Goal: Information Seeking & Learning: Learn about a topic

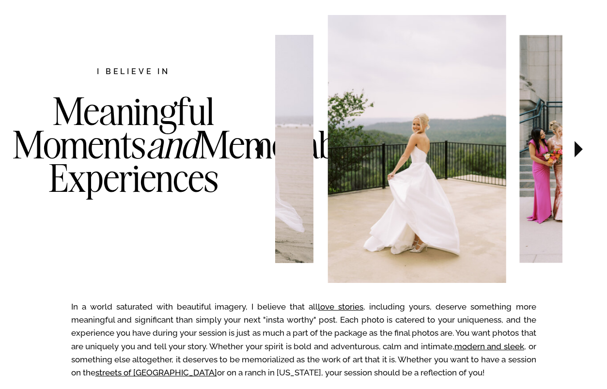
scroll to position [521, 0]
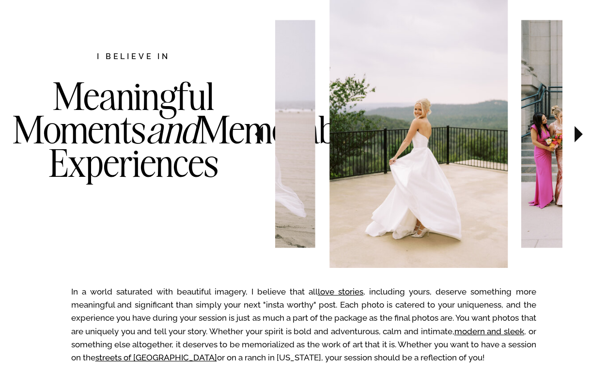
click at [361, 111] on img at bounding box center [418, 134] width 179 height 268
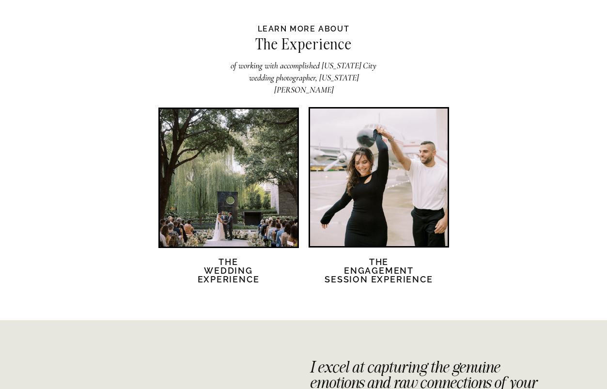
scroll to position [1852, 0]
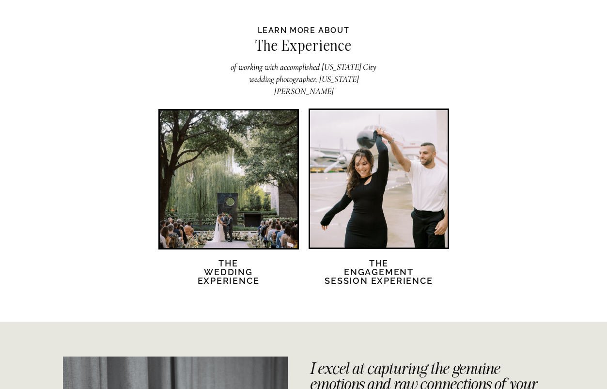
click at [217, 187] on div at bounding box center [229, 179] width 138 height 138
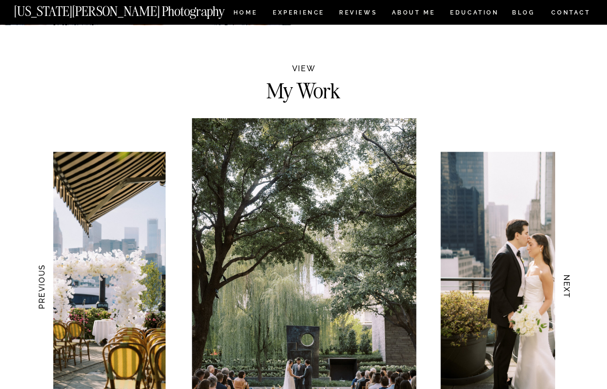
scroll to position [836, 0]
click at [299, 243] on img at bounding box center [304, 286] width 224 height 337
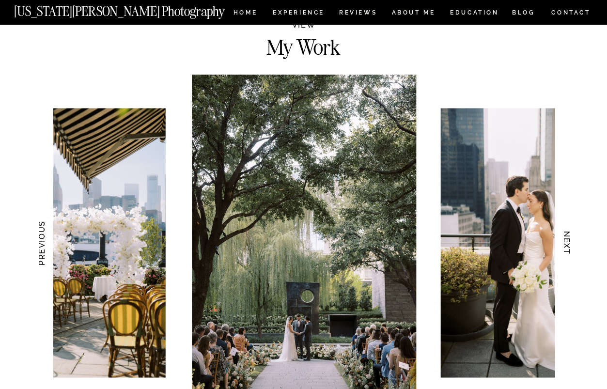
scroll to position [940, 0]
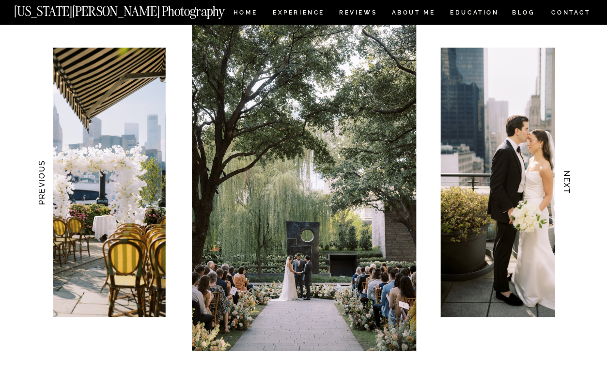
click at [479, 147] on img at bounding box center [531, 182] width 180 height 269
click at [570, 183] on h3 "NEXT" at bounding box center [567, 182] width 10 height 61
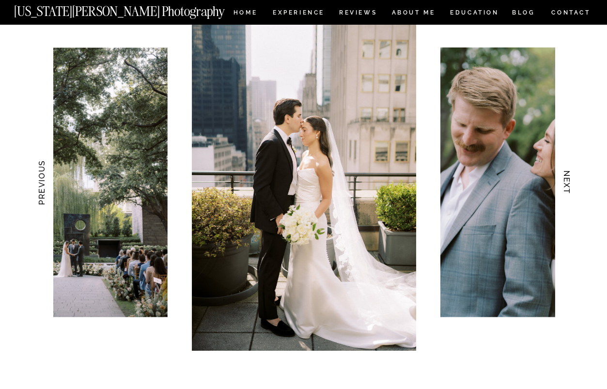
click at [570, 183] on h3 "NEXT" at bounding box center [567, 182] width 10 height 61
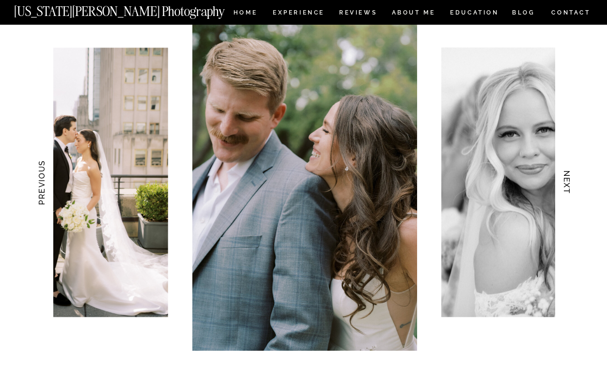
click at [570, 183] on h3 "NEXT" at bounding box center [567, 182] width 10 height 61
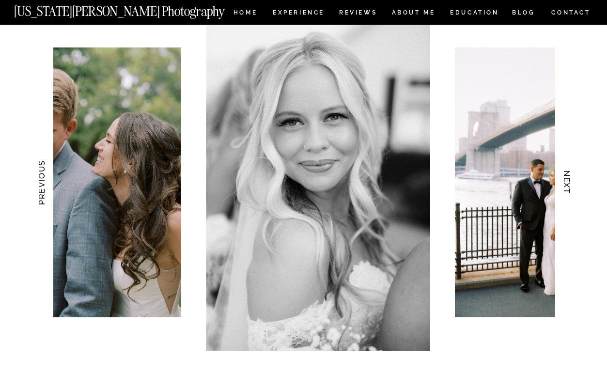
click at [570, 184] on h3 "NEXT" at bounding box center [567, 182] width 10 height 61
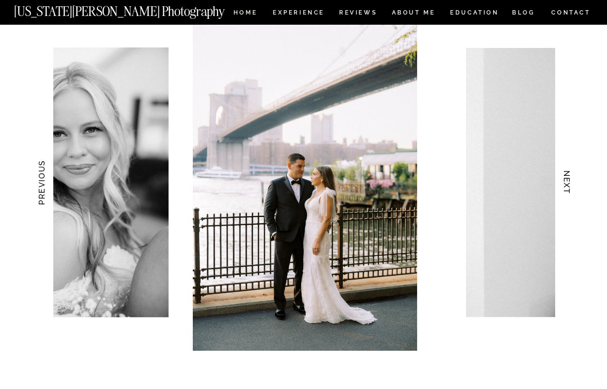
click at [570, 184] on h3 "NEXT" at bounding box center [567, 182] width 10 height 61
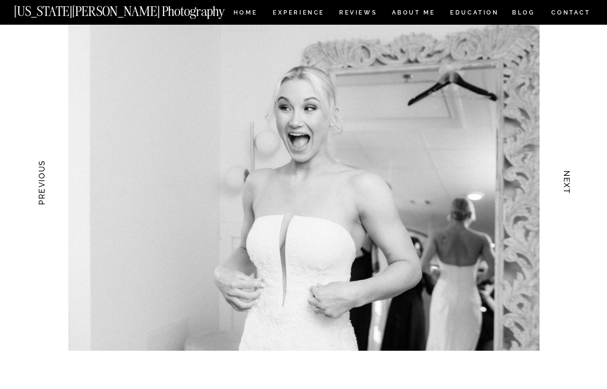
click at [570, 184] on h3 "NEXT" at bounding box center [567, 182] width 10 height 61
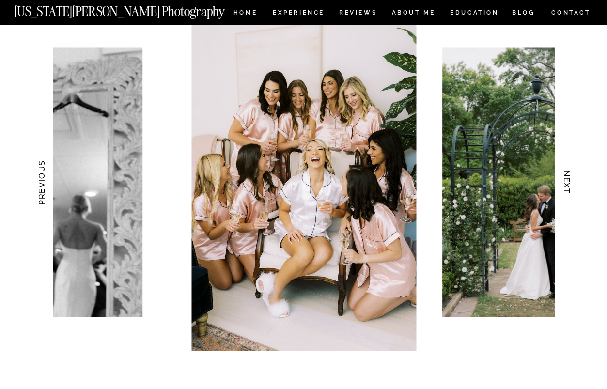
click at [570, 184] on h3 "NEXT" at bounding box center [567, 182] width 10 height 61
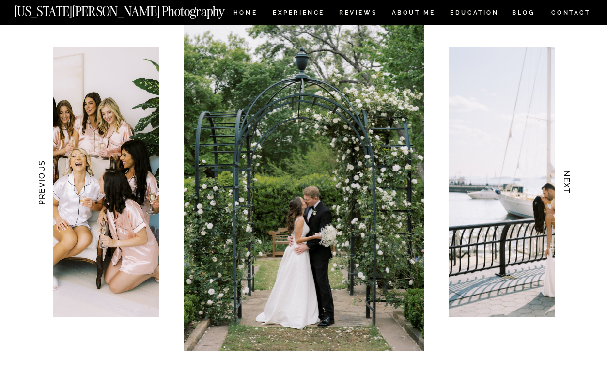
click at [570, 184] on h3 "NEXT" at bounding box center [567, 182] width 10 height 61
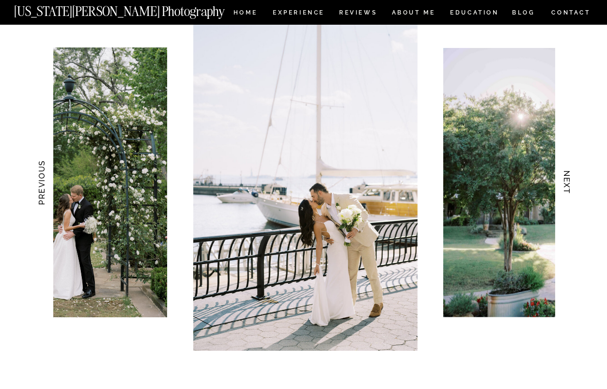
click at [570, 185] on h3 "NEXT" at bounding box center [567, 182] width 10 height 61
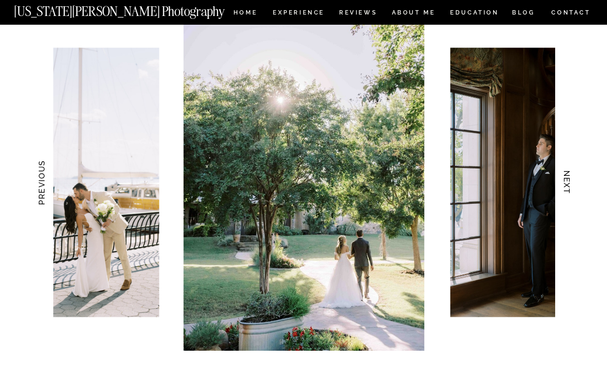
click at [570, 185] on h3 "NEXT" at bounding box center [567, 182] width 10 height 61
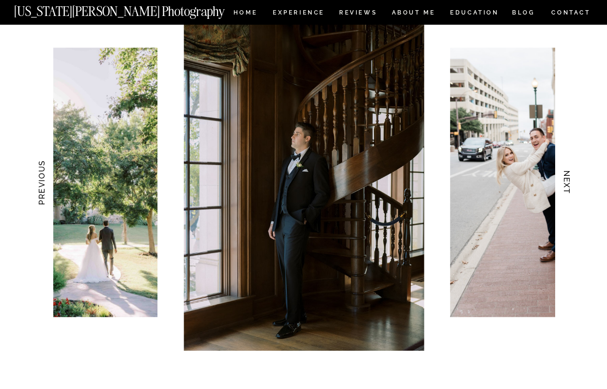
click at [570, 185] on h3 "NEXT" at bounding box center [567, 182] width 10 height 61
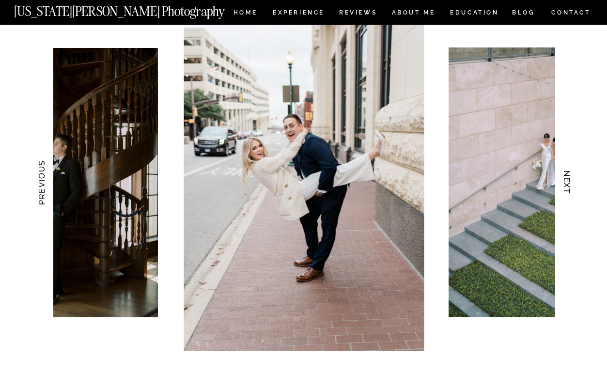
click at [570, 186] on h3 "NEXT" at bounding box center [567, 182] width 10 height 61
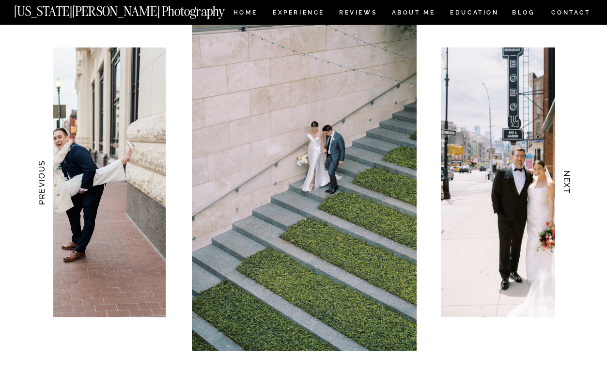
click at [570, 186] on h3 "NEXT" at bounding box center [567, 182] width 10 height 61
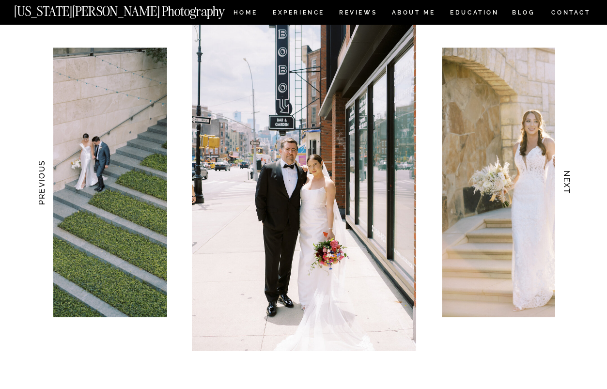
click at [570, 186] on h3 "NEXT" at bounding box center [567, 182] width 10 height 61
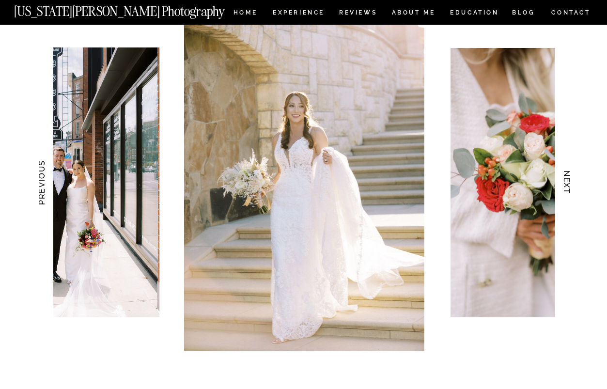
click at [570, 186] on h3 "NEXT" at bounding box center [567, 182] width 10 height 61
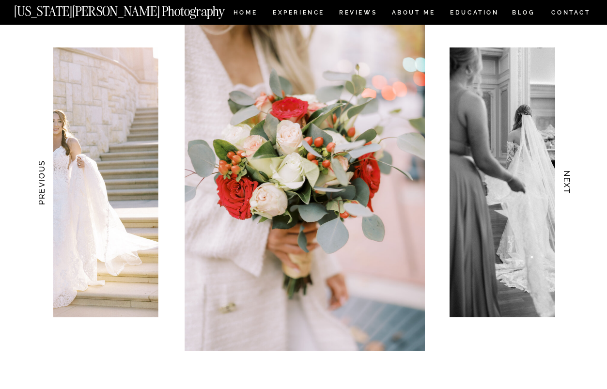
click at [570, 186] on h3 "NEXT" at bounding box center [567, 182] width 10 height 61
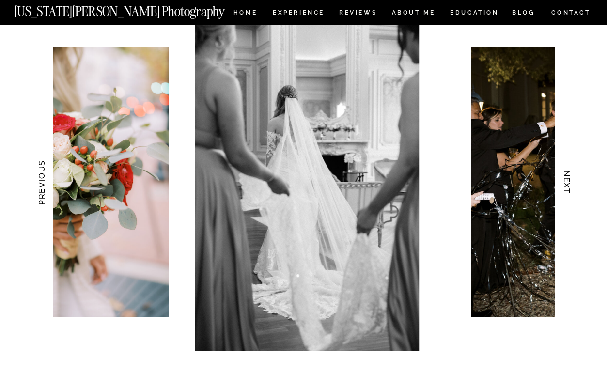
click at [570, 186] on h3 "NEXT" at bounding box center [567, 182] width 10 height 61
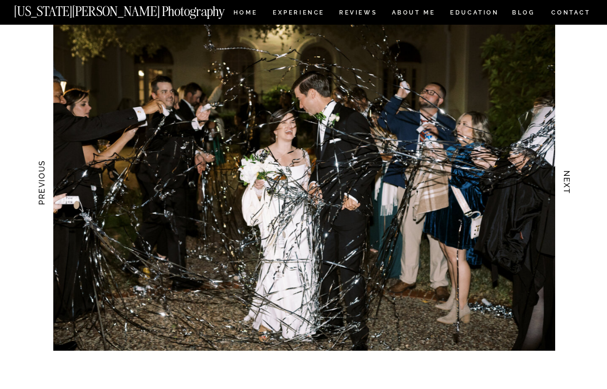
click at [570, 186] on h3 "NEXT" at bounding box center [567, 182] width 10 height 61
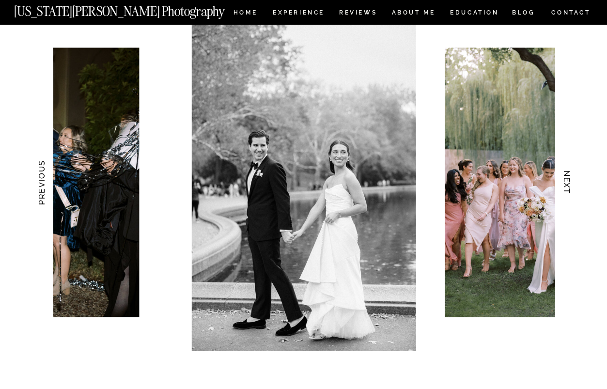
click at [571, 187] on h3 "NEXT" at bounding box center [567, 182] width 10 height 61
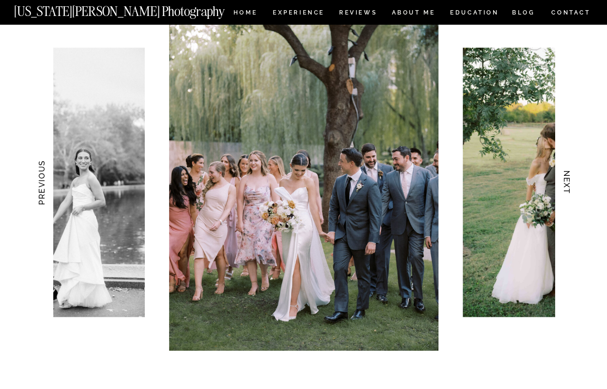
click at [571, 188] on h3 "NEXT" at bounding box center [567, 182] width 10 height 61
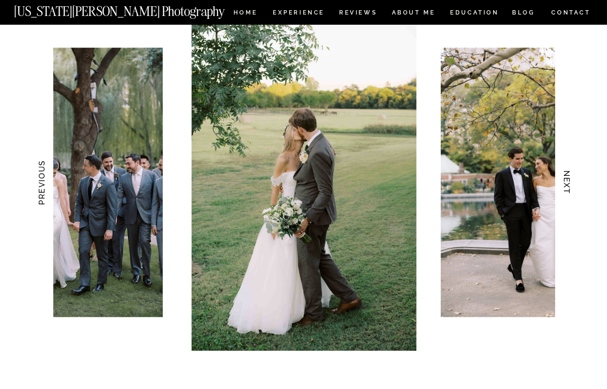
click at [571, 188] on h3 "NEXT" at bounding box center [567, 182] width 10 height 61
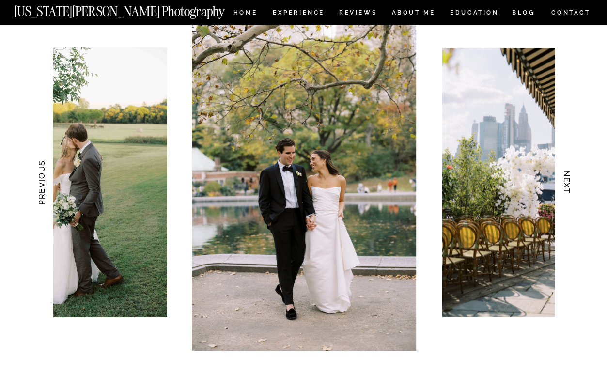
click at [571, 188] on h3 "NEXT" at bounding box center [567, 182] width 10 height 61
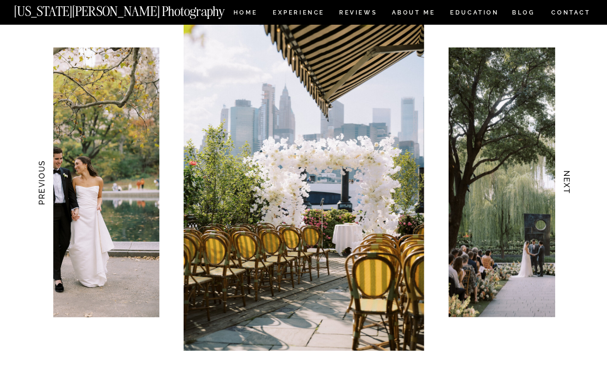
click at [571, 188] on h3 "NEXT" at bounding box center [567, 182] width 10 height 61
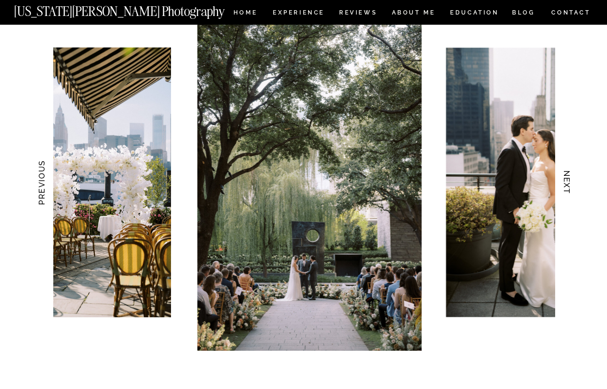
click at [571, 189] on h3 "NEXT" at bounding box center [567, 182] width 10 height 61
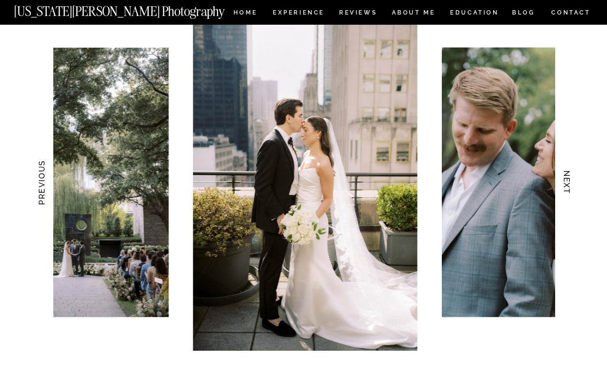
click at [571, 189] on h3 "NEXT" at bounding box center [567, 182] width 10 height 61
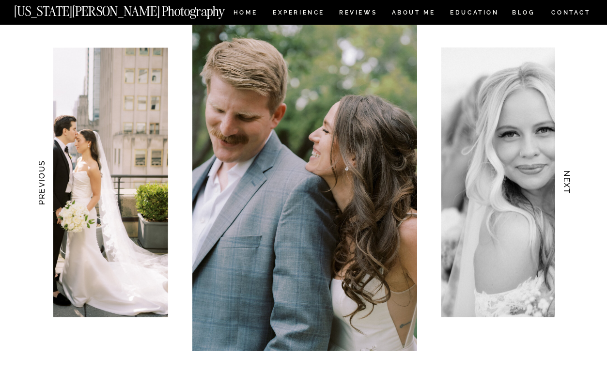
click at [571, 190] on h3 "NEXT" at bounding box center [567, 182] width 10 height 61
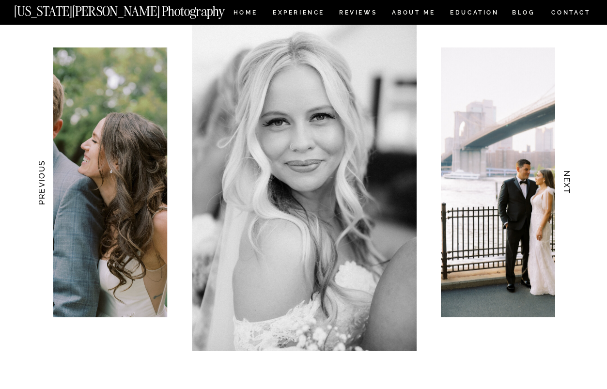
click at [571, 190] on h3 "NEXT" at bounding box center [567, 182] width 10 height 61
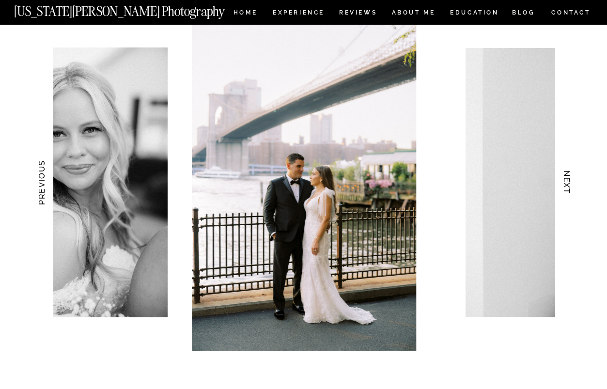
click at [571, 191] on h3 "NEXT" at bounding box center [567, 182] width 10 height 61
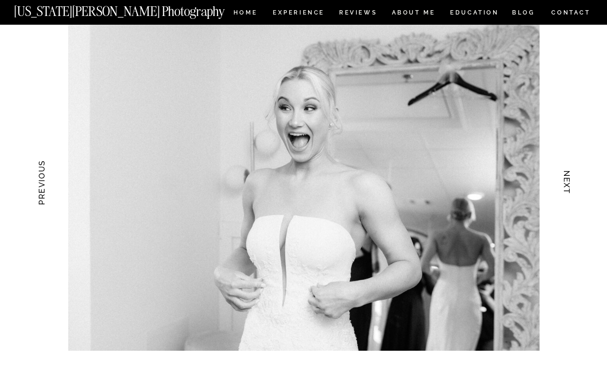
click at [571, 191] on h3 "NEXT" at bounding box center [567, 182] width 10 height 61
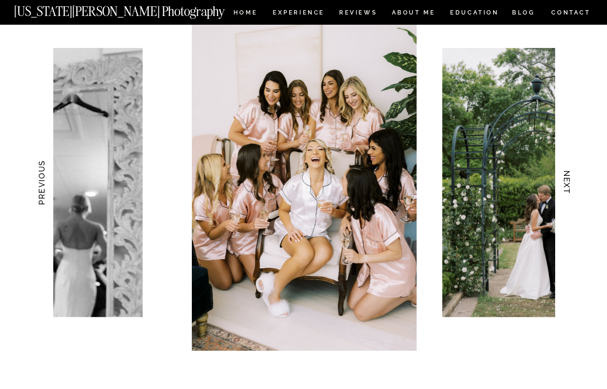
click at [571, 192] on h3 "NEXT" at bounding box center [567, 182] width 10 height 61
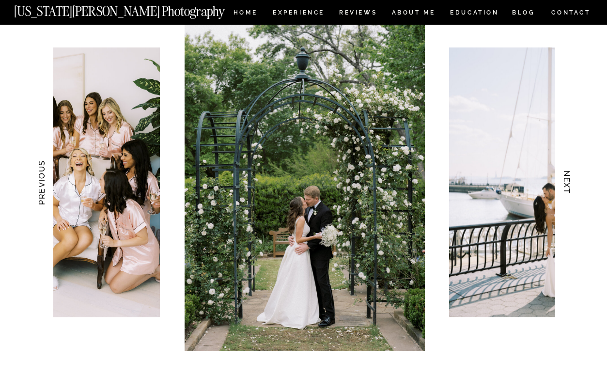
click at [571, 192] on h3 "NEXT" at bounding box center [567, 182] width 10 height 61
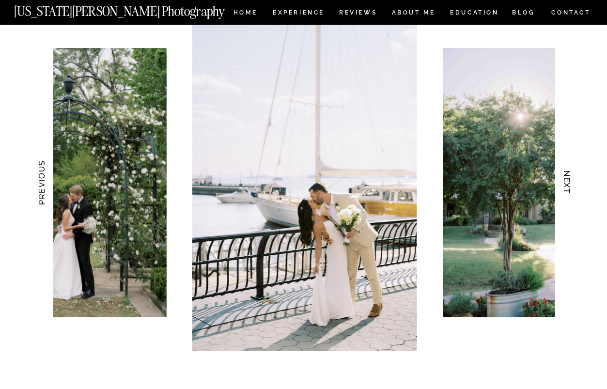
click at [572, 193] on h3 "NEXT" at bounding box center [567, 182] width 10 height 61
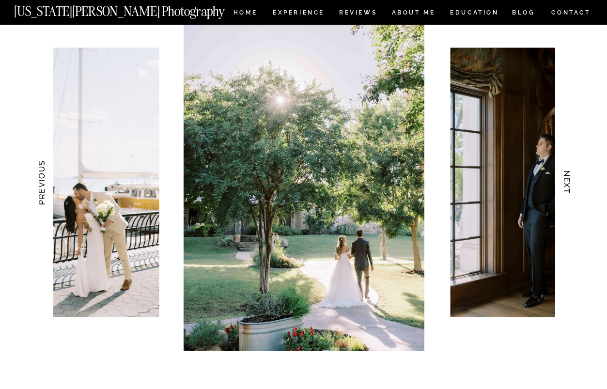
click at [572, 194] on h3 "NEXT" at bounding box center [567, 182] width 10 height 61
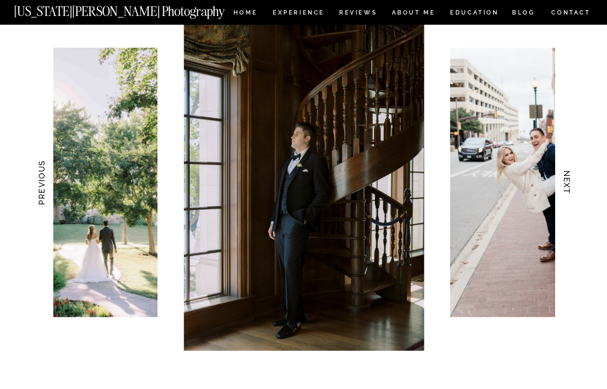
click at [572, 194] on h3 "NEXT" at bounding box center [567, 182] width 10 height 61
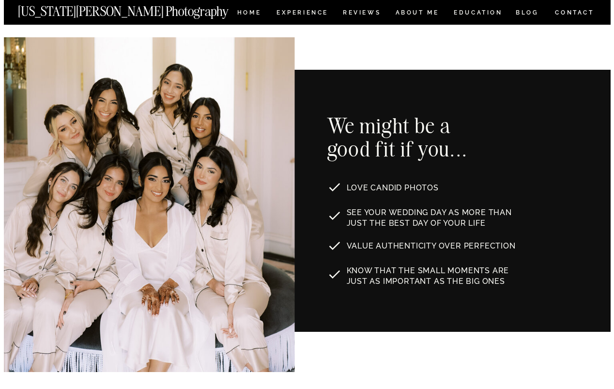
scroll to position [331, 0]
